Goal: Transaction & Acquisition: Book appointment/travel/reservation

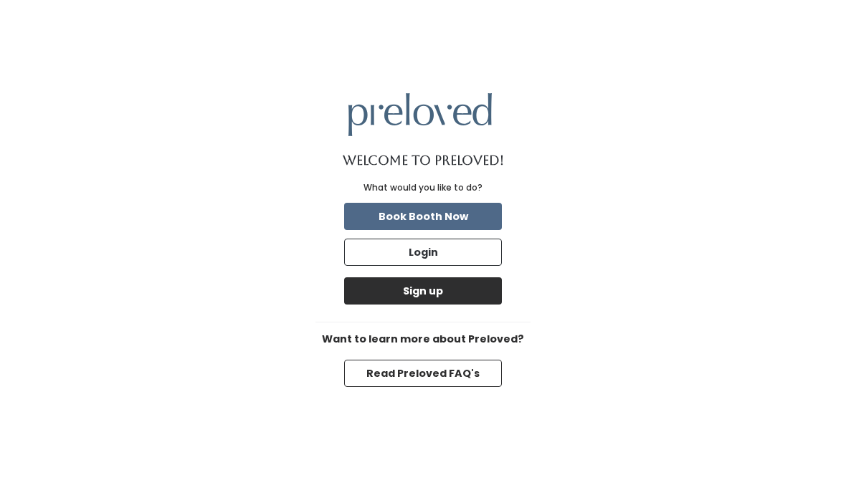
click at [486, 305] on button "Sign up" at bounding box center [423, 291] width 158 height 27
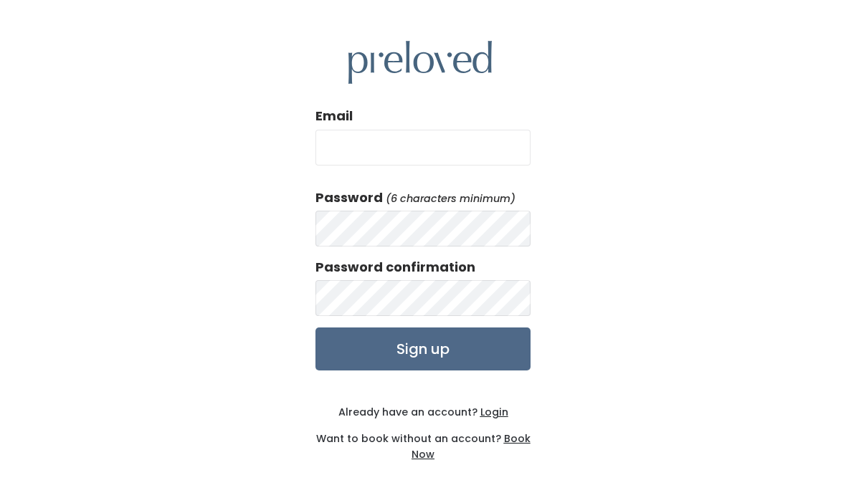
type input "j"
type input "[EMAIL_ADDRESS][DOMAIN_NAME]"
click at [77, 491] on div "Email [EMAIL_ADDRESS][DOMAIN_NAME] Password (6 characters minimum) Password con…" at bounding box center [423, 251] width 846 height 503
click at [361, 355] on input "Sign up" at bounding box center [423, 349] width 215 height 43
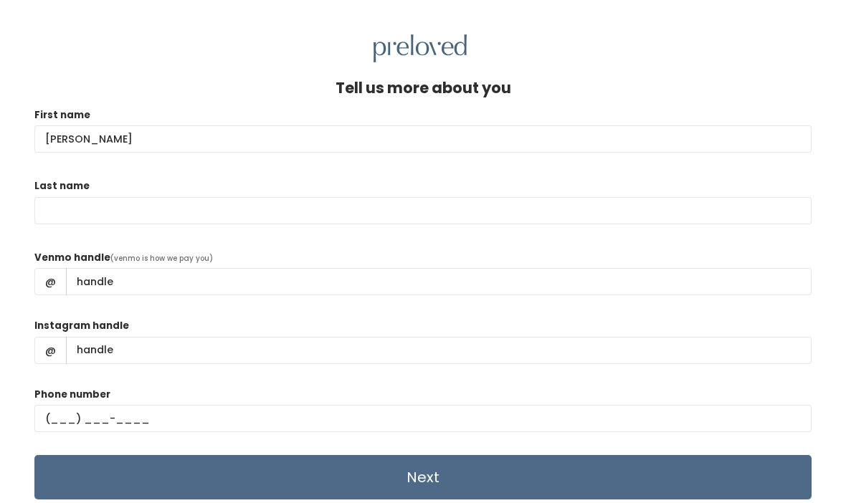
type input "Jennifer"
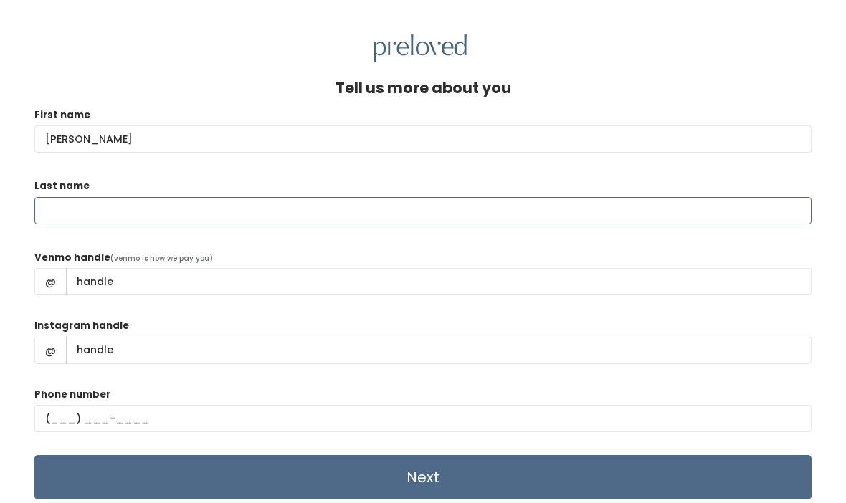
click at [62, 211] on input "Last name" at bounding box center [422, 210] width 777 height 27
type input "Taylor"
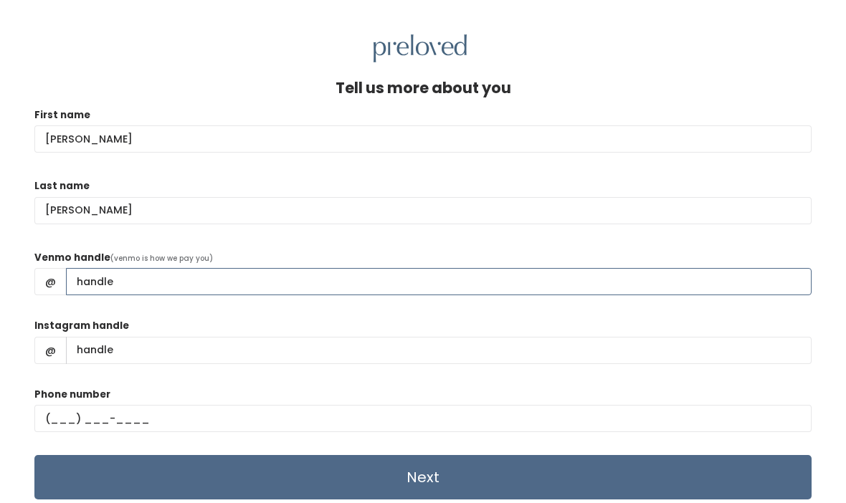
click at [128, 273] on input "Venmo handle" at bounding box center [439, 281] width 746 height 27
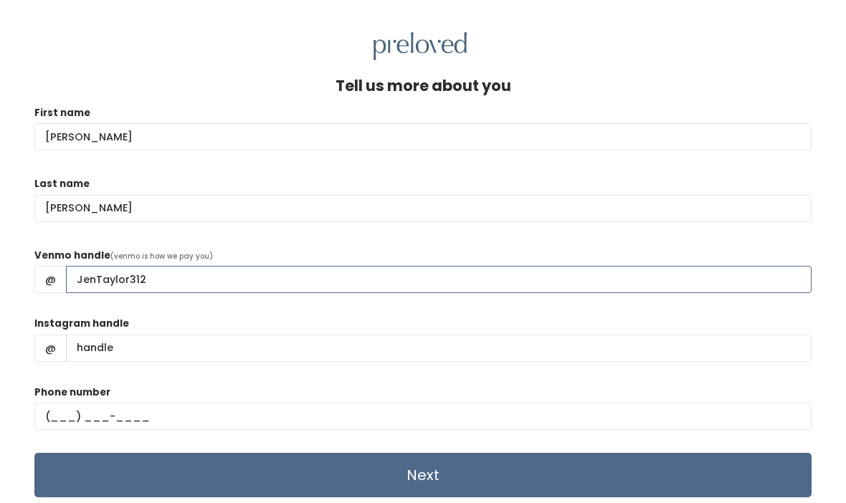
type input "JenTaylor312"
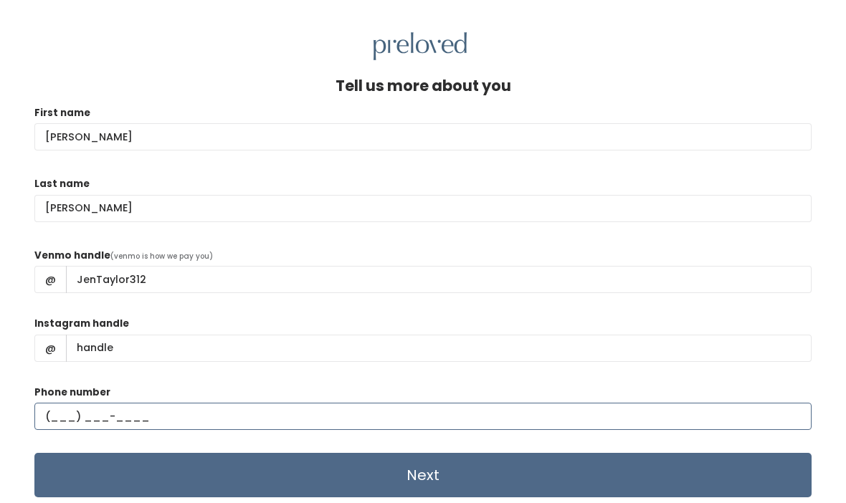
click at [64, 411] on input "text" at bounding box center [422, 418] width 777 height 27
type input "(832) 452-3395"
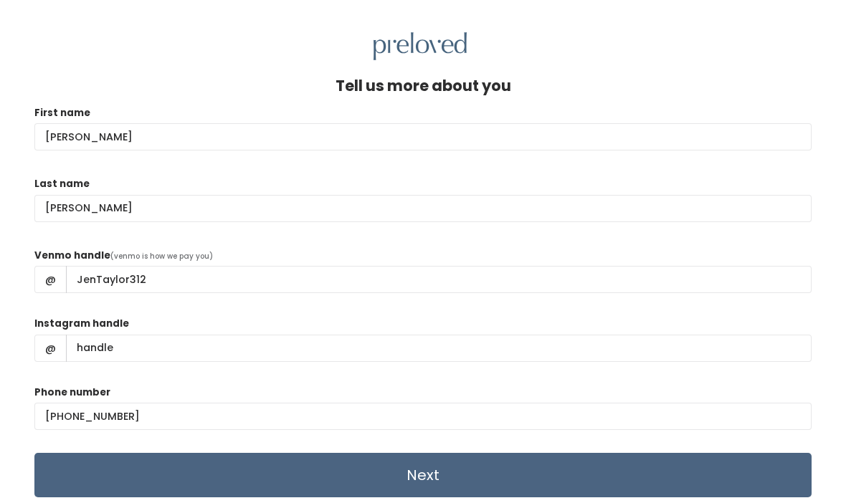
click at [218, 487] on input "Next" at bounding box center [422, 477] width 777 height 44
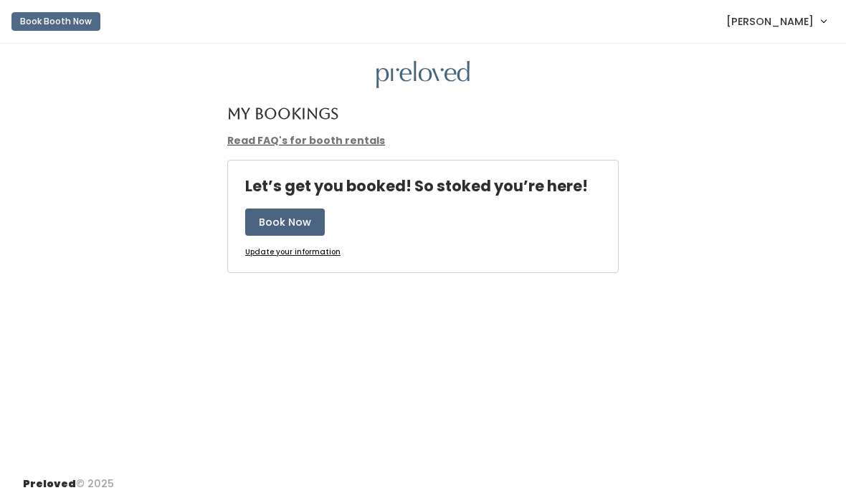
click at [284, 215] on button "Book Now" at bounding box center [285, 222] width 80 height 27
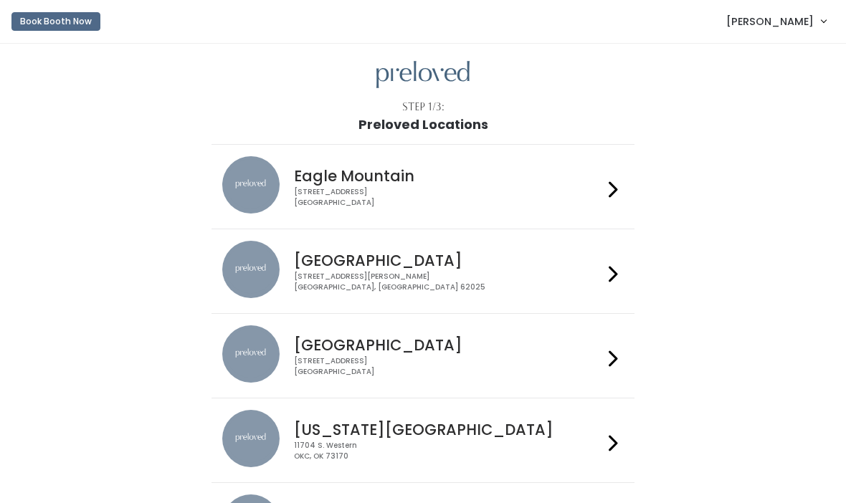
click at [548, 367] on div "3903 N Braeswood Blvd Houston, TX 77025" at bounding box center [448, 366] width 308 height 21
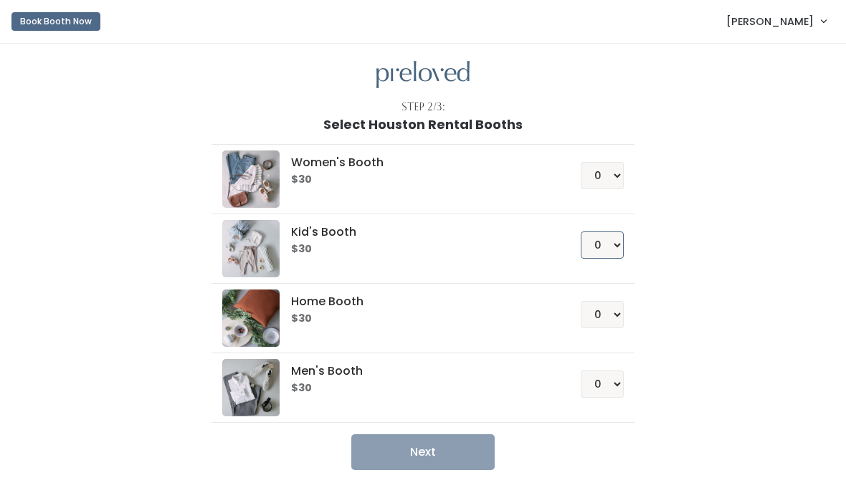
click at [615, 242] on select "0 1 2 3 4" at bounding box center [602, 245] width 43 height 27
select select "1"
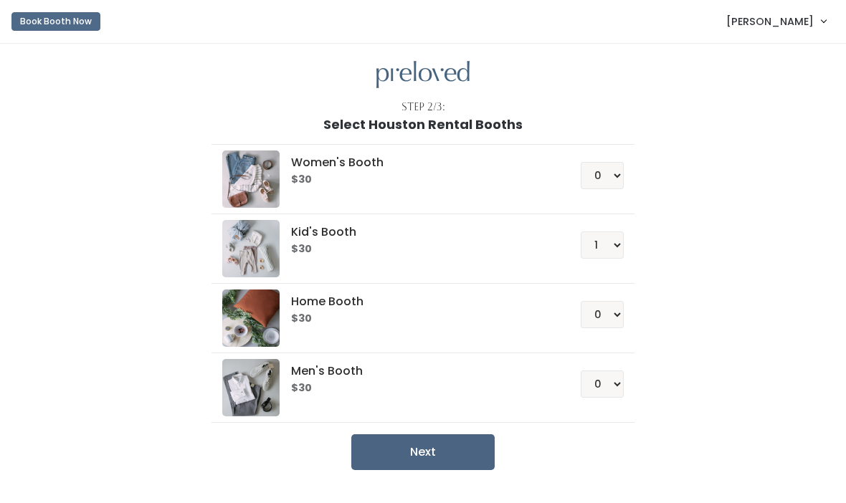
click at [453, 451] on button "Next" at bounding box center [422, 453] width 143 height 36
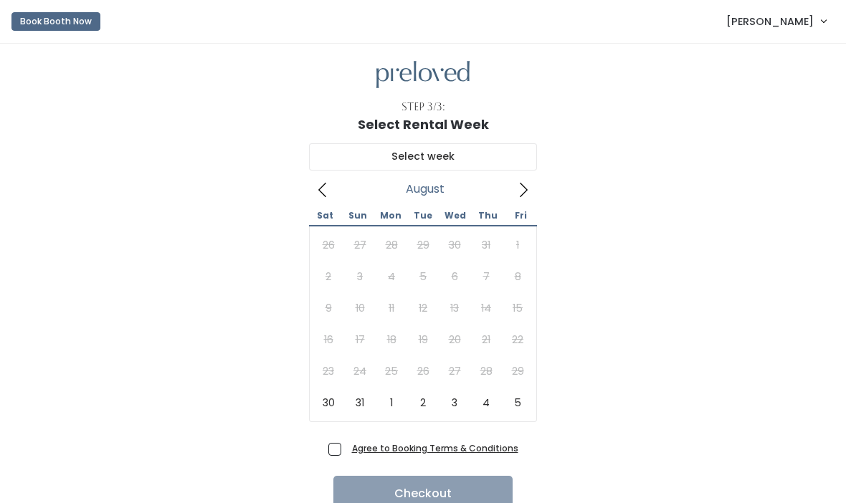
scroll to position [1, 0]
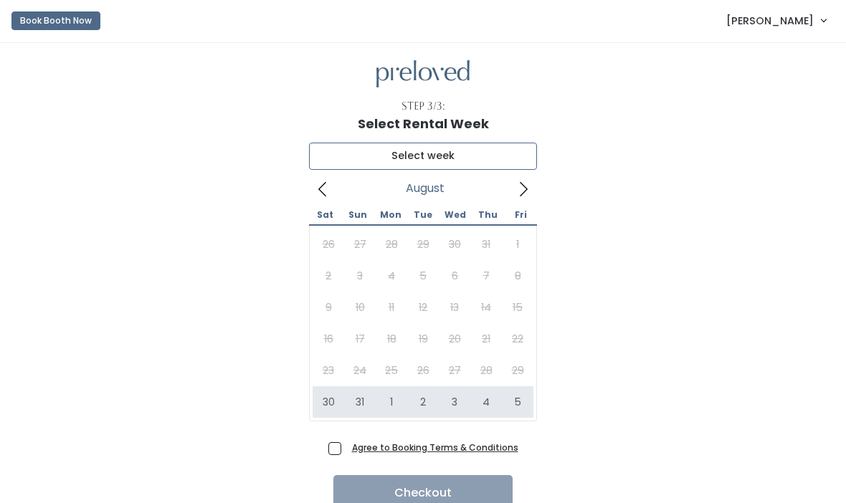
type input "[DATE] to [DATE]"
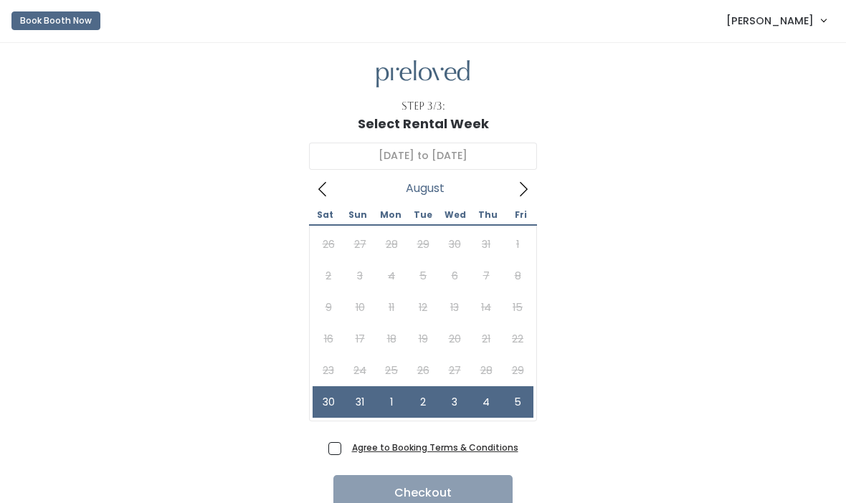
click at [386, 448] on u "Agree to Booking Terms & Conditions" at bounding box center [435, 448] width 166 height 12
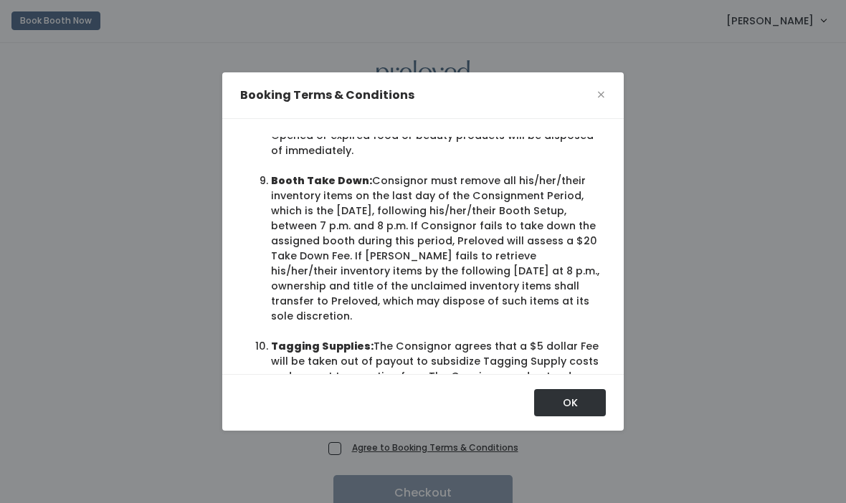
scroll to position [1410, 0]
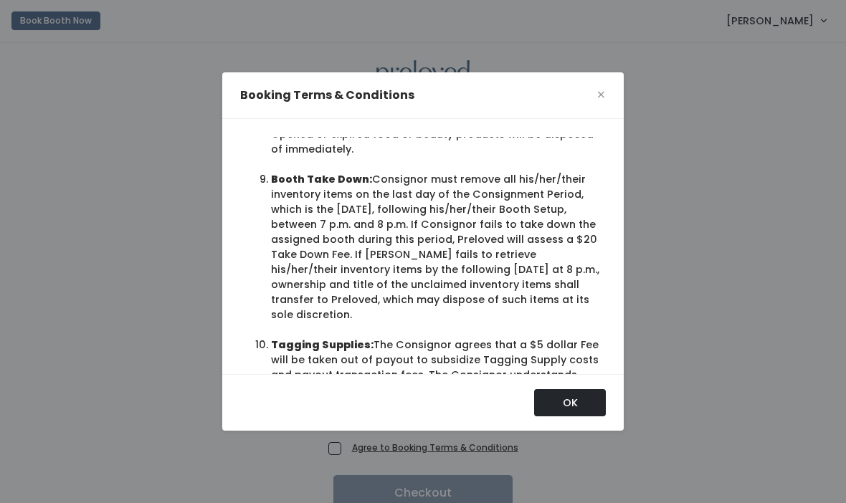
click at [579, 417] on button "OK" at bounding box center [570, 402] width 72 height 27
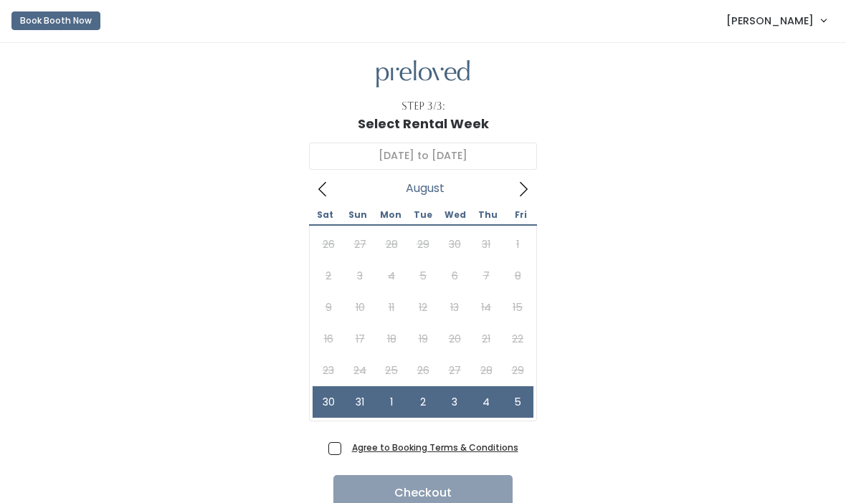
click at [346, 450] on span "Agree to Booking Terms & Conditions" at bounding box center [432, 447] width 172 height 14
click at [346, 450] on input "Agree to Booking Terms & Conditions" at bounding box center [350, 444] width 9 height 9
checkbox input "true"
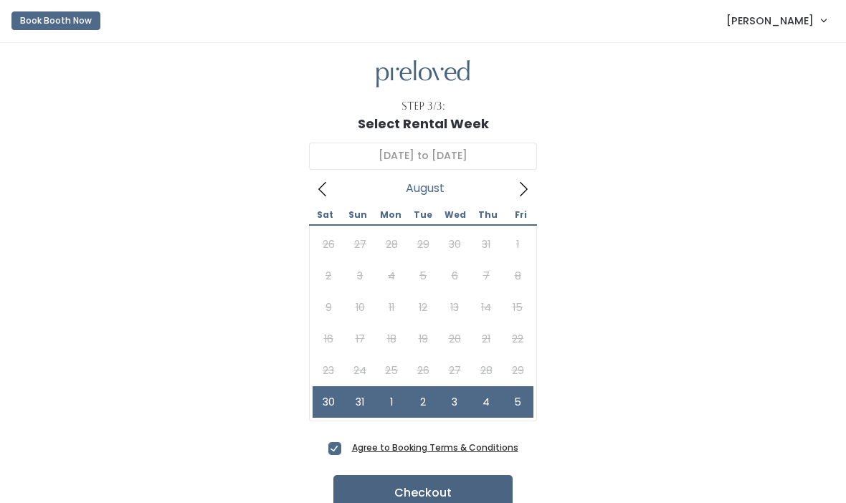
click at [459, 494] on button "Checkout" at bounding box center [422, 493] width 179 height 36
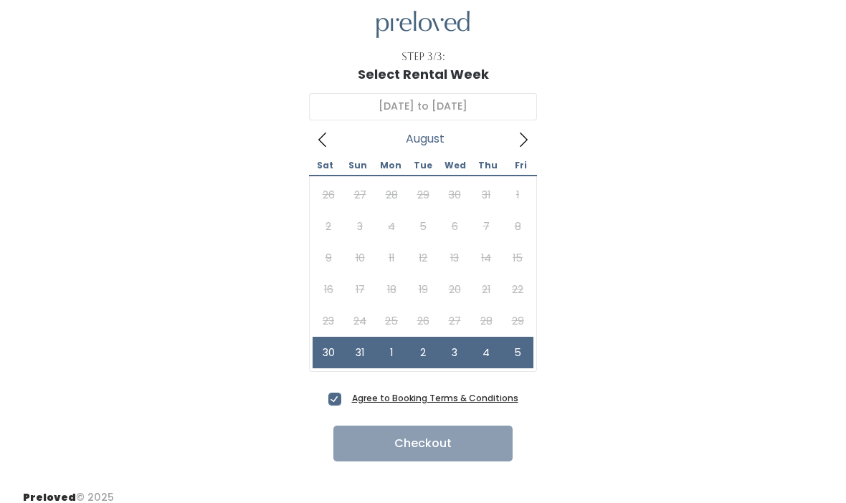
scroll to position [50, 0]
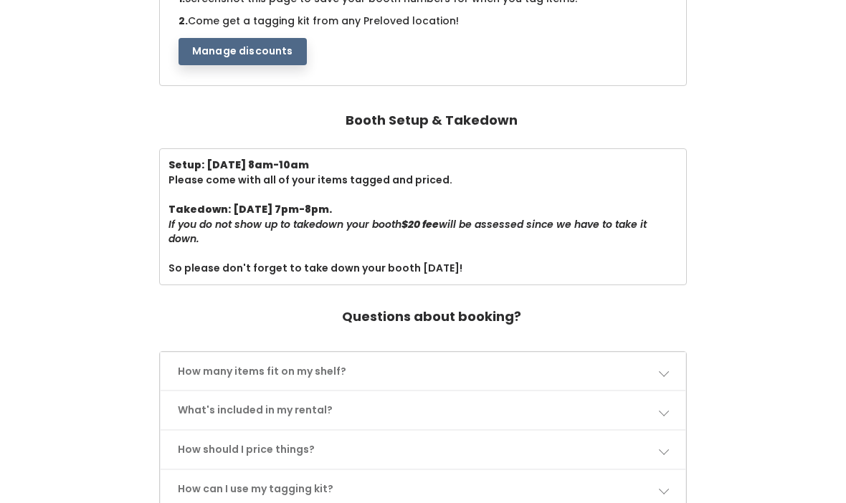
scroll to position [392, 0]
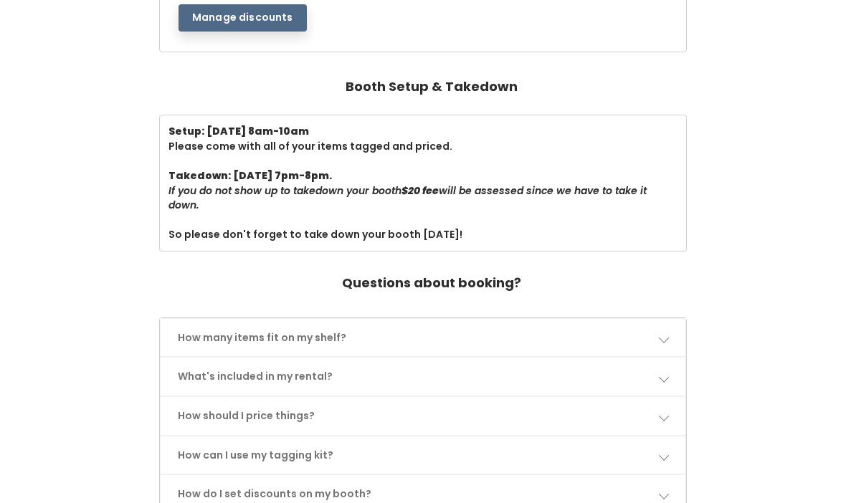
click at [217, 323] on link "How many items fit on my shelf?" at bounding box center [423, 339] width 525 height 38
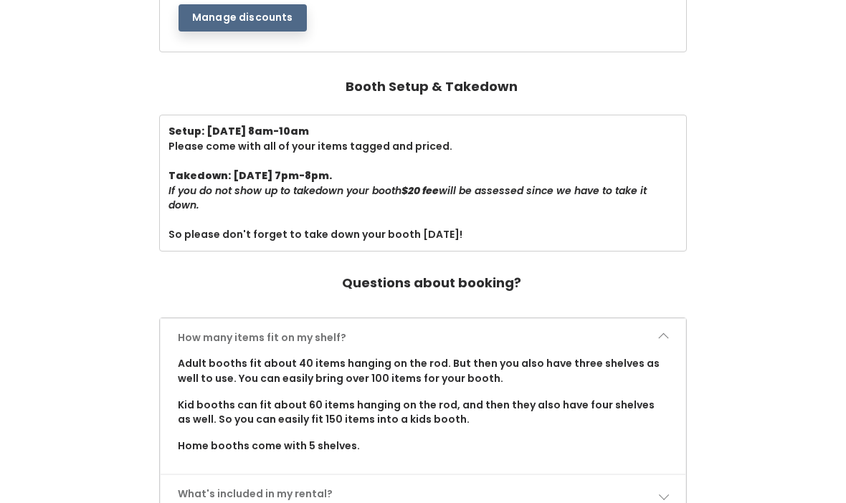
scroll to position [392, 0]
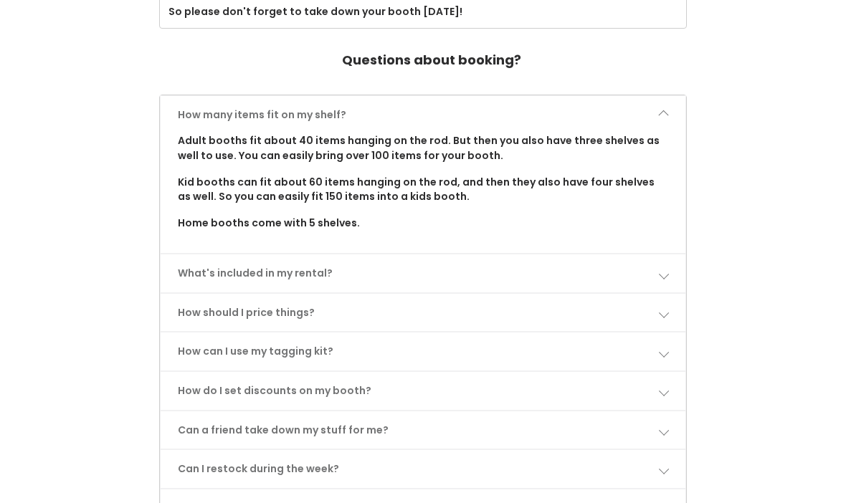
click at [194, 337] on link "How can I use my tagging kit?" at bounding box center [423, 352] width 525 height 38
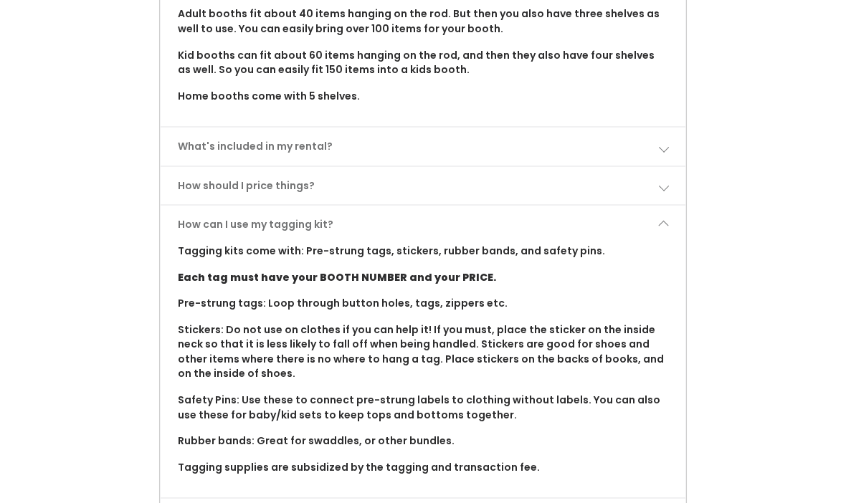
scroll to position [758, 0]
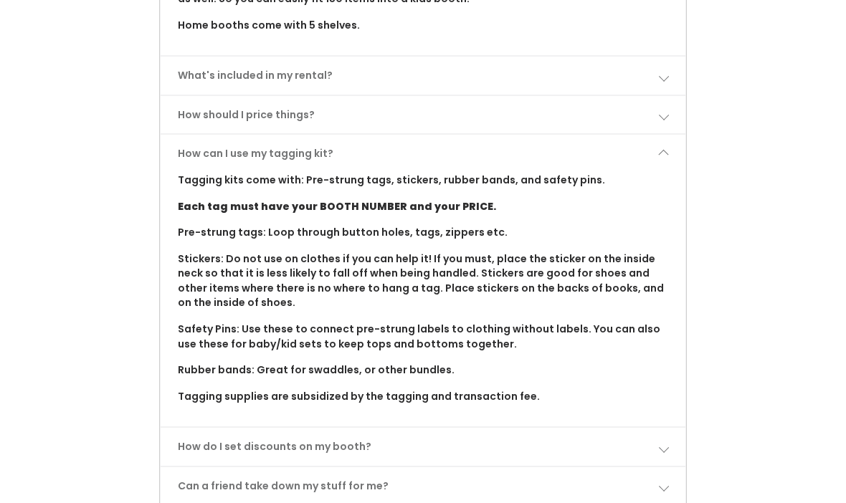
click at [214, 429] on link "How do I set discounts on my booth?" at bounding box center [423, 448] width 525 height 38
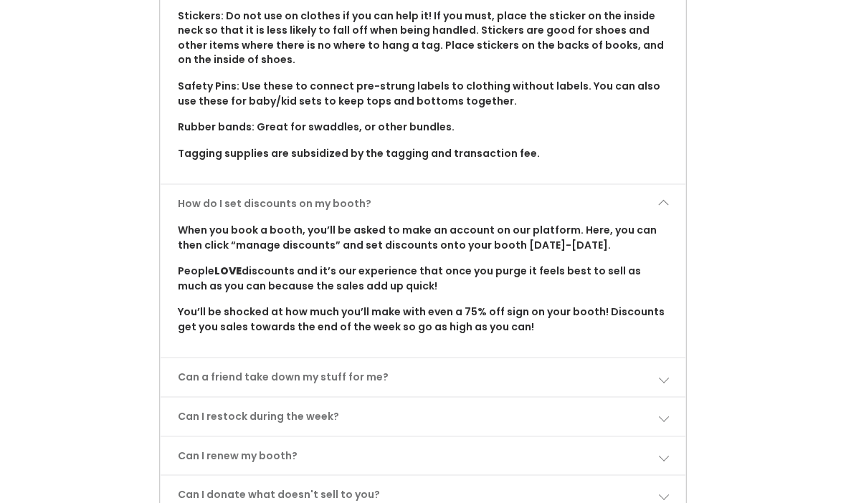
scroll to position [1059, 0]
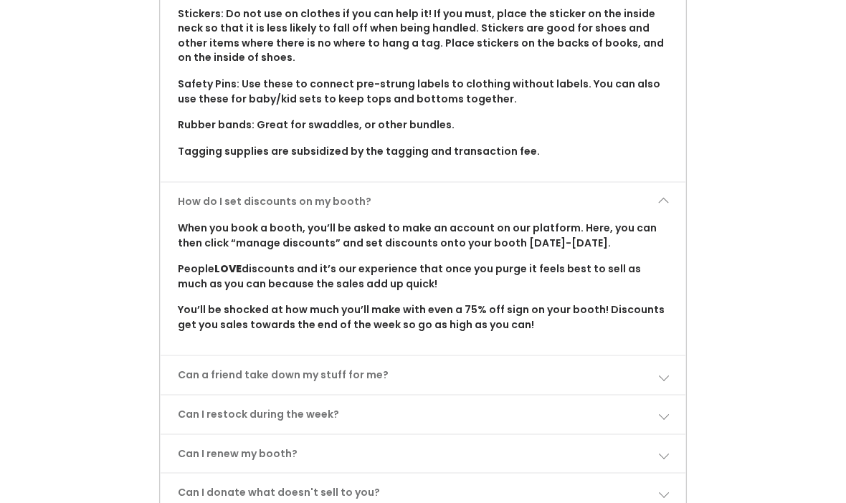
click at [176, 359] on link "Can a friend take down my stuff for me?" at bounding box center [423, 375] width 525 height 38
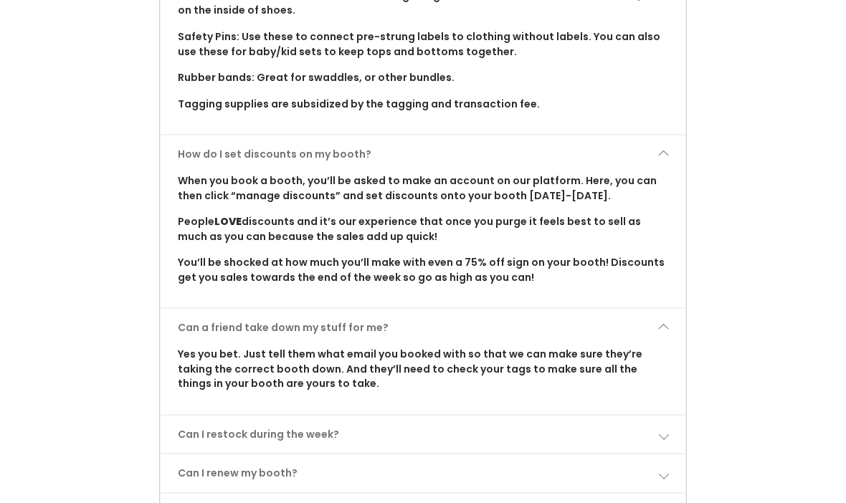
scroll to position [1106, 0]
click at [180, 416] on link "Can I restock during the week?" at bounding box center [423, 435] width 525 height 38
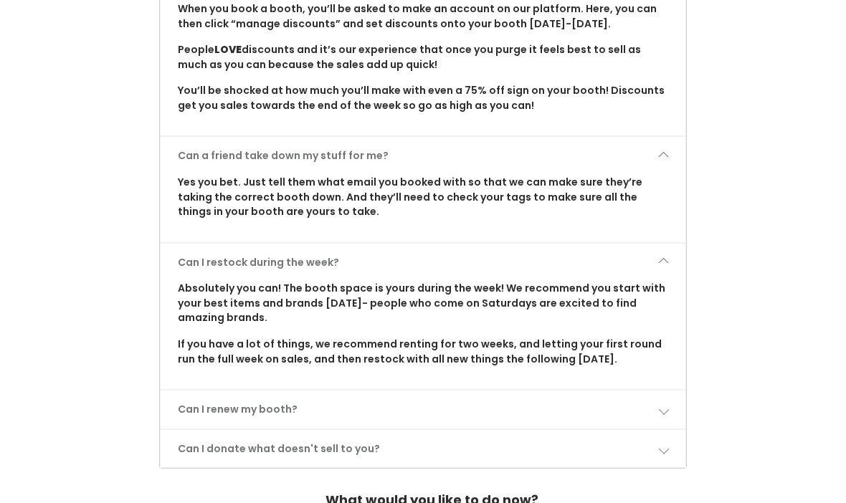
scroll to position [1283, 0]
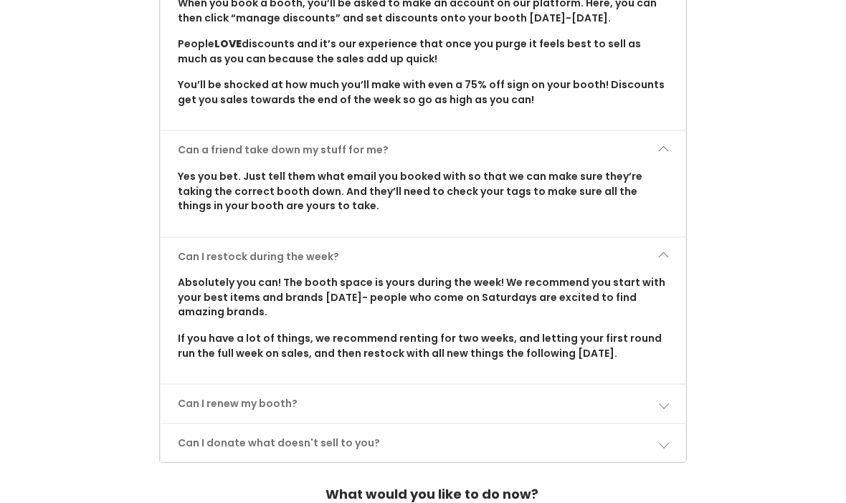
click at [199, 386] on link "Can I renew my booth?" at bounding box center [423, 405] width 525 height 38
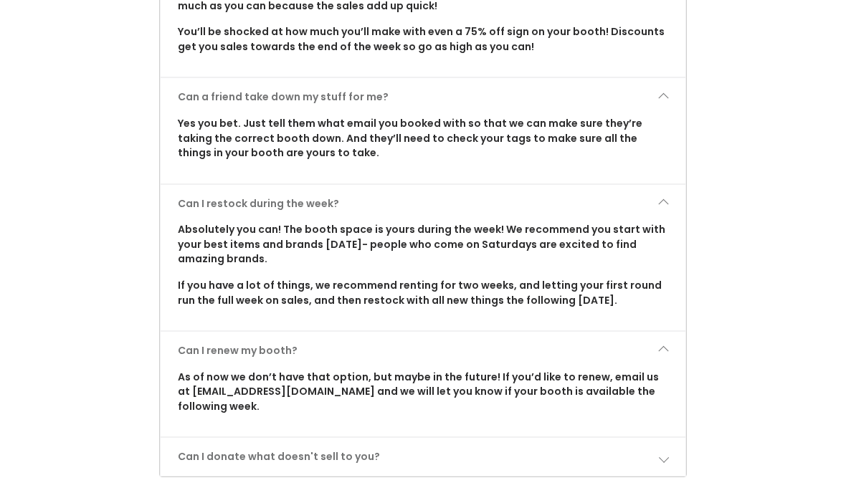
scroll to position [1360, 0]
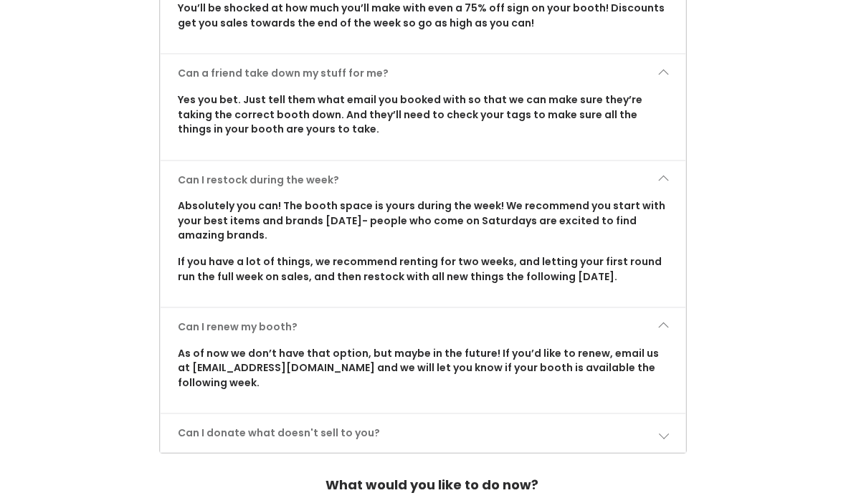
click at [209, 415] on link "Can I donate what doesn't sell to you?" at bounding box center [423, 434] width 525 height 38
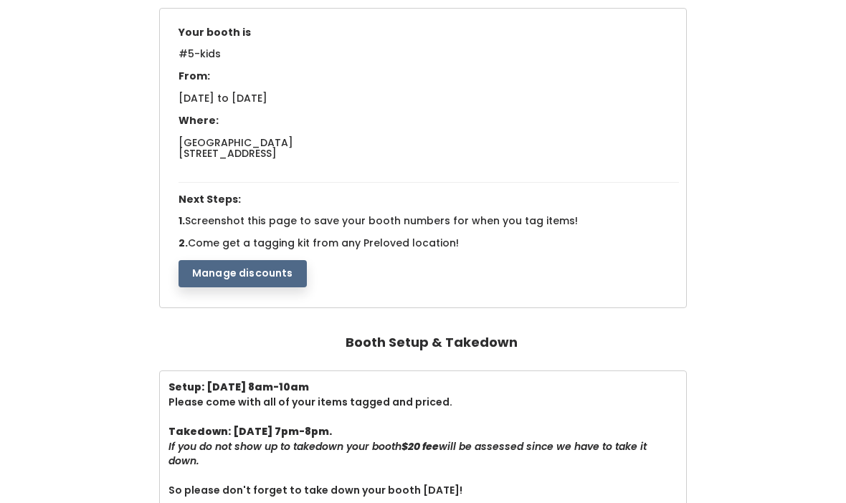
scroll to position [0, 0]
